Goal: Book appointment/travel/reservation

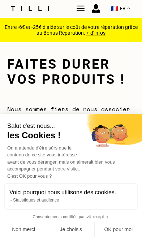
scroll to position [1, 0]
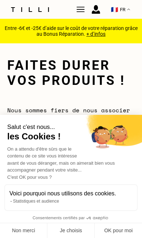
click at [128, 231] on button "OK pour moi" at bounding box center [118, 230] width 47 height 15
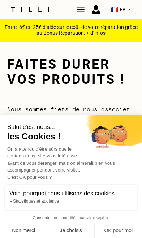
checkbox input "true"
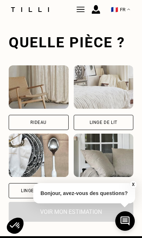
scroll to position [539, 0]
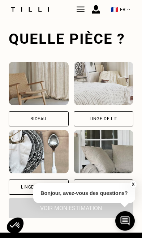
click at [26, 98] on img at bounding box center [39, 83] width 60 height 43
select select "FR"
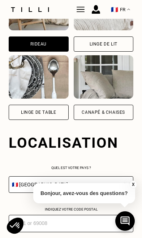
scroll to position [723, 0]
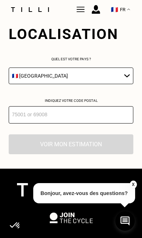
click at [20, 122] on input "number" at bounding box center [71, 114] width 125 height 17
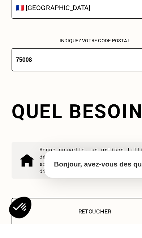
type input "75008"
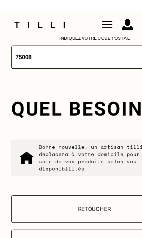
scroll to position [810, 0]
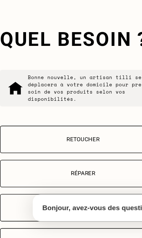
click at [26, 139] on p "Retoucher" at bounding box center [71, 141] width 117 height 5
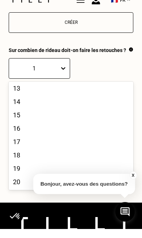
scroll to position [169, 0]
click at [14, 137] on div "16" at bounding box center [71, 137] width 125 height 13
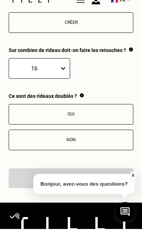
scroll to position [1031, 0]
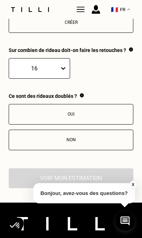
click at [50, 142] on div "Non" at bounding box center [71, 139] width 117 height 5
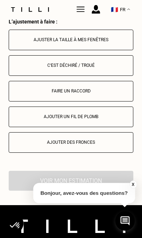
scroll to position [1178, 0]
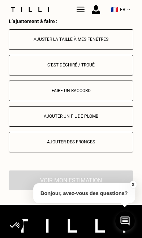
click at [23, 42] on div "Ajuster la taille à mes fenêtres" at bounding box center [71, 39] width 117 height 5
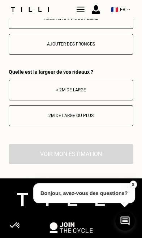
scroll to position [1276, 0]
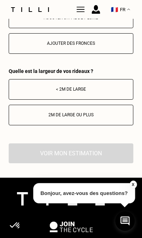
click at [32, 92] on div "< 2m de large" at bounding box center [71, 89] width 117 height 5
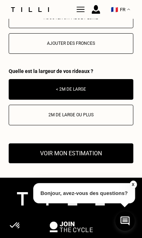
click at [32, 163] on button "Voir mon estimation" at bounding box center [71, 153] width 125 height 20
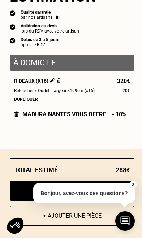
scroll to position [1397, 0]
click at [134, 188] on button "X" at bounding box center [132, 185] width 7 height 8
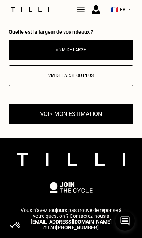
scroll to position [1316, 0]
click at [35, 124] on button "Voir mon estimation" at bounding box center [71, 114] width 125 height 20
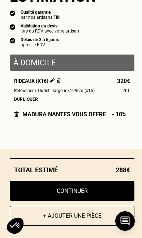
scroll to position [1396, 0]
click at [78, 201] on button "Continuer" at bounding box center [72, 191] width 125 height 20
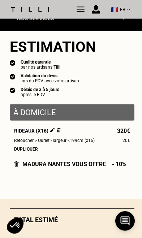
scroll to position [873, 0]
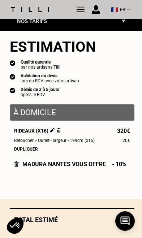
select select "FR"
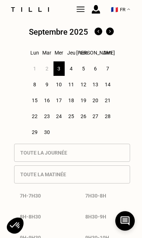
scroll to position [160, 0]
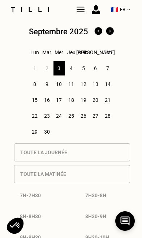
click at [84, 73] on div "5" at bounding box center [83, 68] width 11 height 14
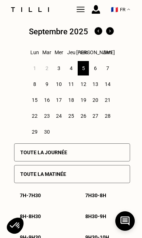
click at [25, 155] on p "Toute la journée" at bounding box center [43, 152] width 47 height 6
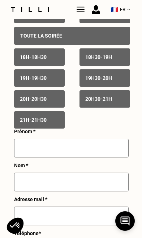
scroll to position [549, 0]
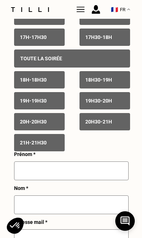
click at [33, 109] on div "19h - 19h30" at bounding box center [39, 100] width 51 height 17
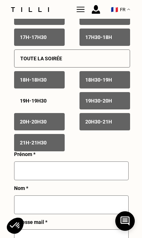
click at [26, 68] on div "Toute la soirée" at bounding box center [72, 58] width 116 height 18
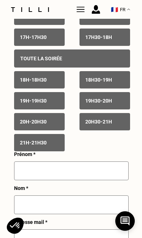
click at [28, 104] on p "19h - 19h30" at bounding box center [33, 101] width 27 height 6
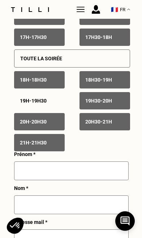
click at [38, 130] on div "20h - 20h30" at bounding box center [39, 121] width 51 height 17
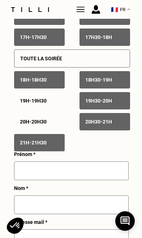
click at [35, 149] on div "21h - 21h30" at bounding box center [39, 142] width 51 height 17
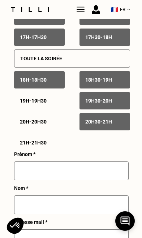
click at [99, 130] on div "20h30 - 21h" at bounding box center [104, 121] width 51 height 17
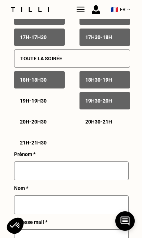
click at [96, 104] on p "19h30 - 20h" at bounding box center [98, 101] width 27 height 6
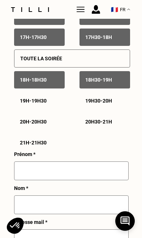
click at [95, 88] on div "18h30 - 19h" at bounding box center [104, 79] width 51 height 17
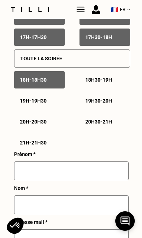
click at [96, 88] on div "18h30 - 19h" at bounding box center [104, 79] width 51 height 17
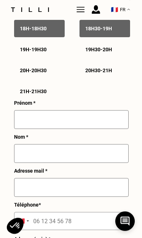
scroll to position [601, 0]
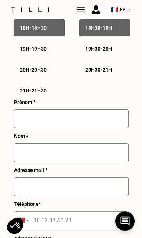
click at [106, 128] on input "text" at bounding box center [71, 118] width 114 height 19
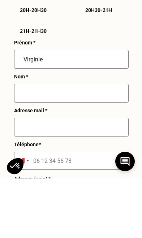
type input "Virginie"
click at [27, 143] on input "text" at bounding box center [71, 152] width 114 height 19
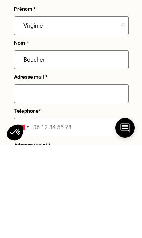
type input "Boucher"
click at [21, 177] on input "text" at bounding box center [71, 186] width 114 height 19
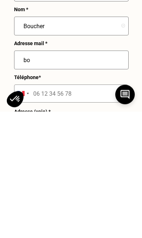
type input "b"
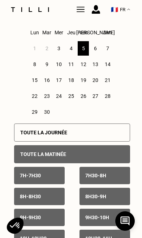
scroll to position [179, 0]
click at [62, 55] on div "3" at bounding box center [58, 48] width 11 height 14
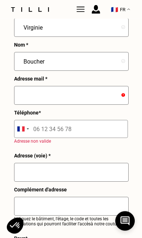
click at [40, 138] on input "tel" at bounding box center [71, 129] width 114 height 18
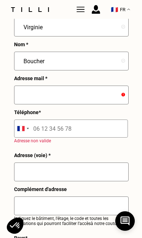
scroll to position [692, 0]
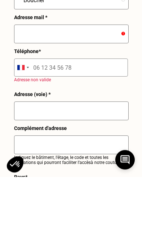
type input "06 86 45 57 43"
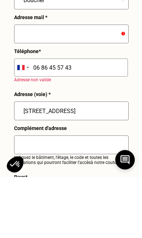
type input "[STREET_ADDRESS]"
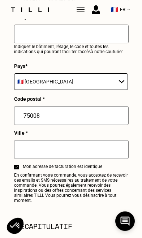
scroll to position [865, 0]
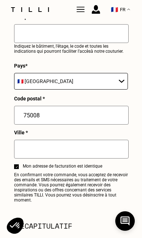
click at [110, 158] on input "text" at bounding box center [71, 149] width 114 height 19
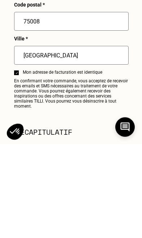
type input "[GEOGRAPHIC_DATA]"
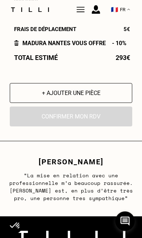
scroll to position [1134, 0]
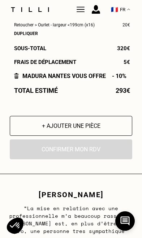
click at [36, 136] on button "+ Ajouter une pièce" at bounding box center [71, 126] width 122 height 20
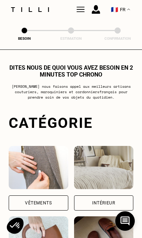
select select "FR"
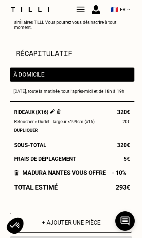
scroll to position [1027, 0]
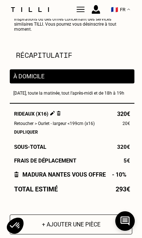
click at [25, 127] on span "Retoucher > Ourlet - largeur <199cm (x16)" at bounding box center [54, 124] width 81 height 6
click at [27, 117] on span "Rideaux (x16)" at bounding box center [37, 114] width 47 height 6
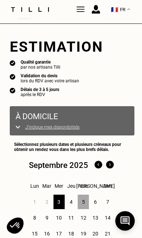
scroll to position [0, 0]
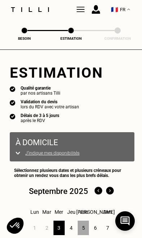
click at [23, 31] on span at bounding box center [24, 30] width 6 height 6
select select "FR"
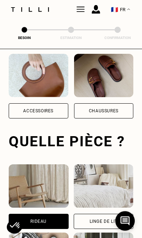
click at [49, 194] on img at bounding box center [39, 185] width 60 height 43
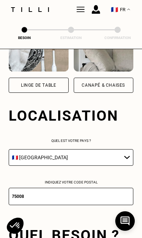
scroll to position [414, 0]
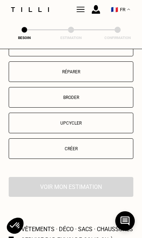
click at [29, 56] on button "Retoucher" at bounding box center [71, 46] width 125 height 21
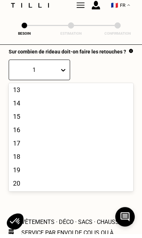
scroll to position [169, 0]
click at [13, 151] on div "17" at bounding box center [71, 147] width 125 height 13
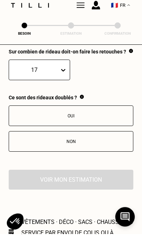
scroll to position [756, 0]
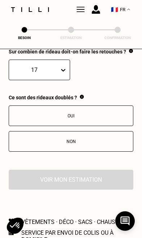
click at [31, 144] on div "Non" at bounding box center [71, 141] width 117 height 5
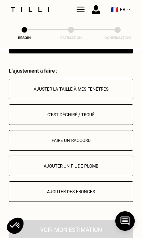
scroll to position [869, 0]
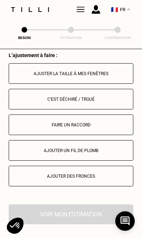
click at [21, 76] on div "Ajuster la taille à mes fenêtres" at bounding box center [71, 73] width 117 height 5
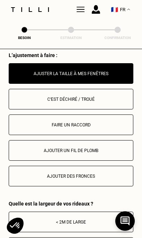
click at [88, 225] on div "< 2m de large" at bounding box center [71, 221] width 117 height 5
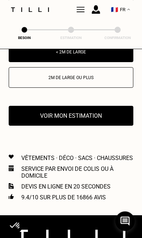
scroll to position [1046, 0]
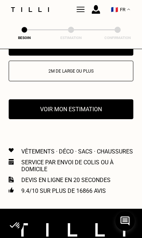
click at [37, 119] on button "Voir mon estimation" at bounding box center [71, 109] width 125 height 20
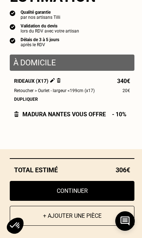
scroll to position [1084, 0]
click at [80, 201] on button "Continuer" at bounding box center [72, 191] width 125 height 20
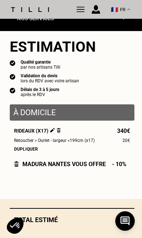
select select "FR"
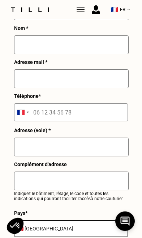
scroll to position [672, 0]
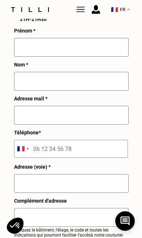
click at [23, 57] on input "text" at bounding box center [71, 47] width 114 height 19
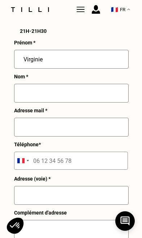
type input "Virginie"
click at [28, 103] on input "text" at bounding box center [71, 93] width 114 height 19
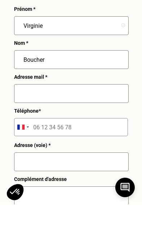
type input "Boucher"
click at [34, 118] on input "text" at bounding box center [71, 127] width 114 height 19
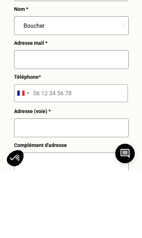
type input "B"
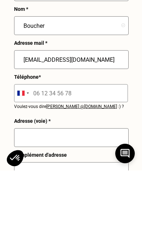
type input "[EMAIL_ADDRESS][DOMAIN_NAME]"
click at [34, 152] on input "tel" at bounding box center [71, 161] width 114 height 18
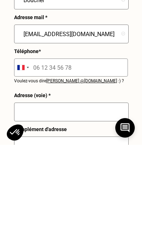
type input "06 86 45 57 43"
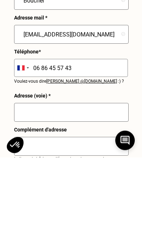
click at [31, 183] on input "text" at bounding box center [71, 192] width 114 height 19
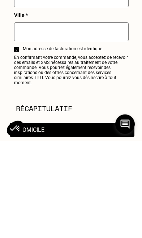
scroll to position [893, 0]
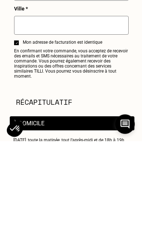
type input "[STREET_ADDRESS]"
click at [26, 113] on input "text" at bounding box center [71, 122] width 114 height 19
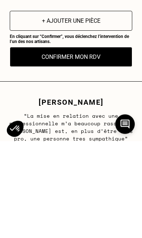
scroll to position [1146, 0]
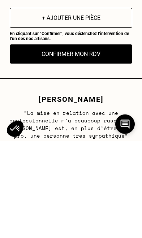
type input "[GEOGRAPHIC_DATA]"
click at [45, 141] on button "Confirmer mon RDV" at bounding box center [71, 151] width 122 height 20
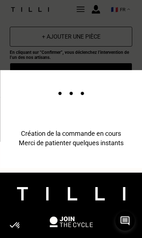
scroll to position [1243, 0]
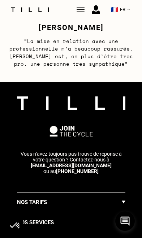
scroll to position [586, 0]
